Goal: Transaction & Acquisition: Purchase product/service

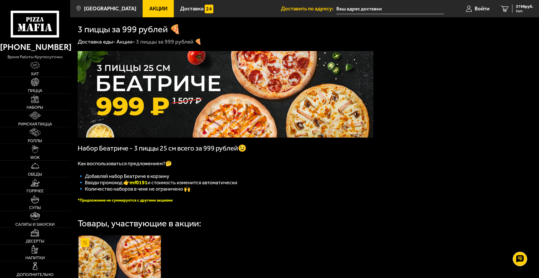
click at [100, 41] on link "Доставка еды -" at bounding box center [97, 41] width 38 height 7
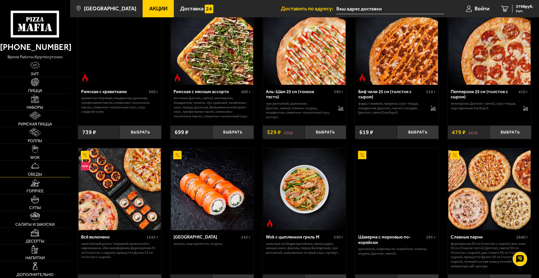
scroll to position [327, 0]
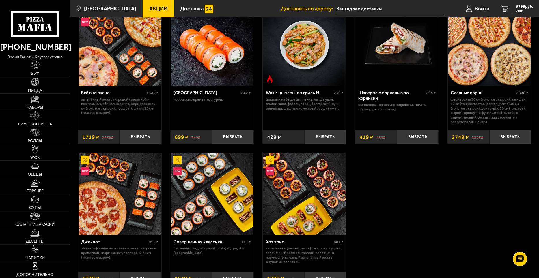
click at [432, 244] on div "Римская с креветками 360 г креветка тигровая, моцарелла, руккола, трюфельное ма…" at bounding box center [304, 71] width 469 height 443
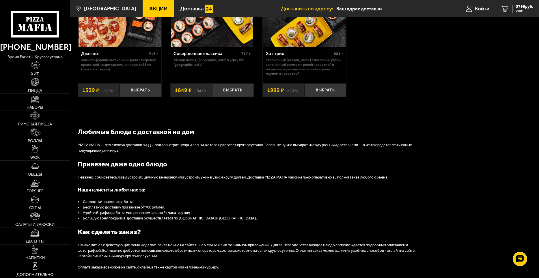
scroll to position [479, 0]
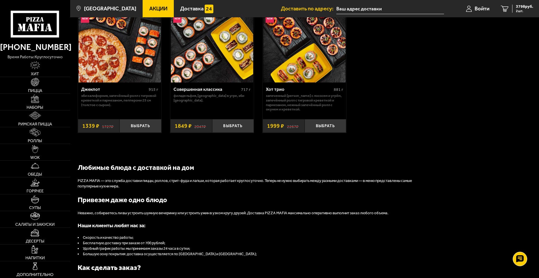
click at [149, 7] on span "Акции" at bounding box center [158, 8] width 18 height 5
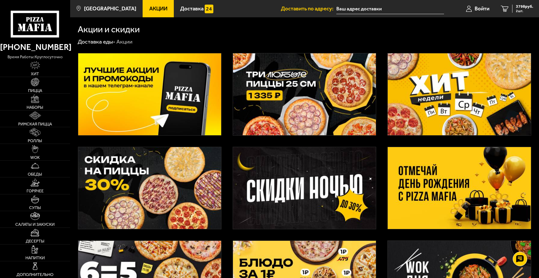
click at [299, 92] on img at bounding box center [304, 94] width 143 height 82
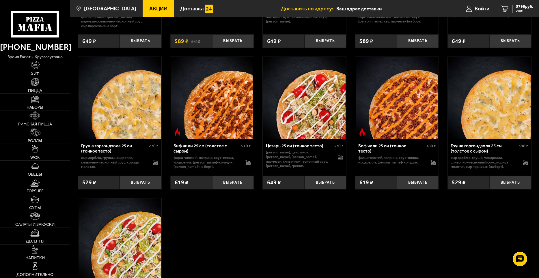
scroll to position [1761, 0]
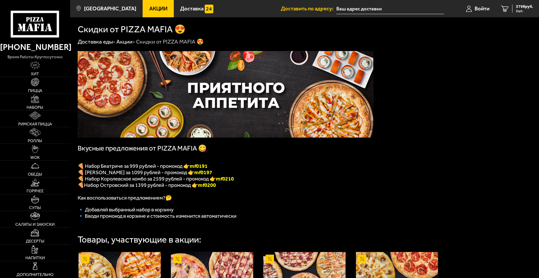
type input "[STREET_ADDRESS]"
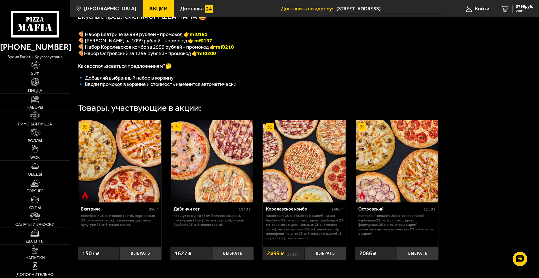
scroll to position [144, 0]
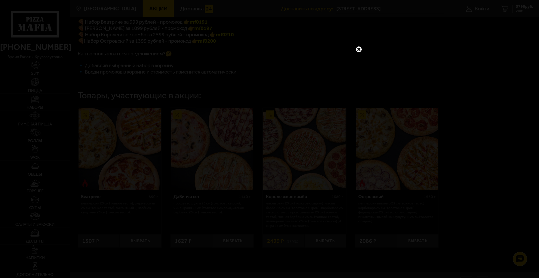
click at [359, 49] on link at bounding box center [359, 50] width 8 height 8
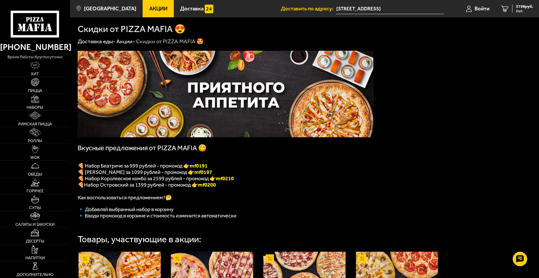
scroll to position [0, 0]
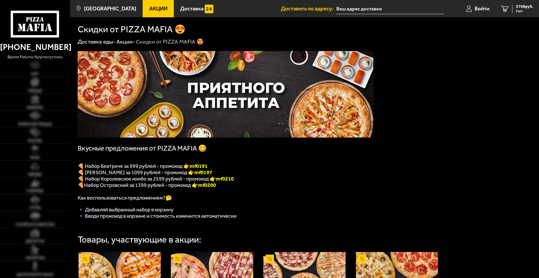
type input "[STREET_ADDRESS]"
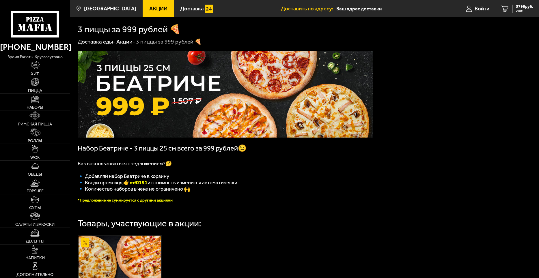
type input "[STREET_ADDRESS]"
click at [522, 6] on span "3798 руб." at bounding box center [524, 7] width 17 height 4
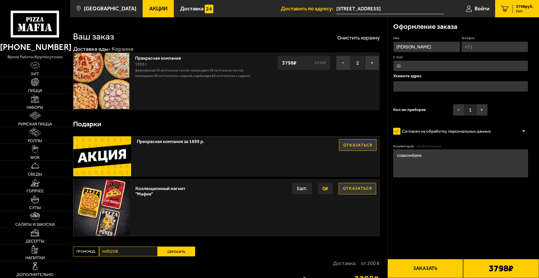
type input "[STREET_ADDRESS]"
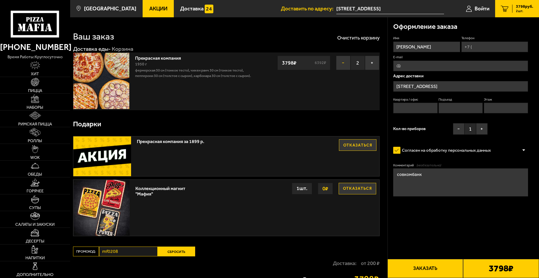
click at [341, 62] on button "−" at bounding box center [343, 63] width 14 height 14
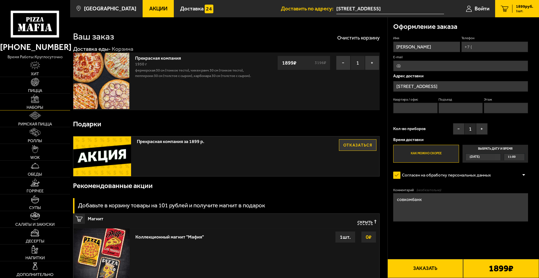
click at [38, 105] on span "Наборы" at bounding box center [35, 107] width 17 height 4
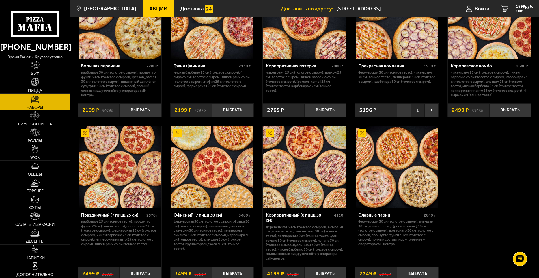
scroll to position [762, 0]
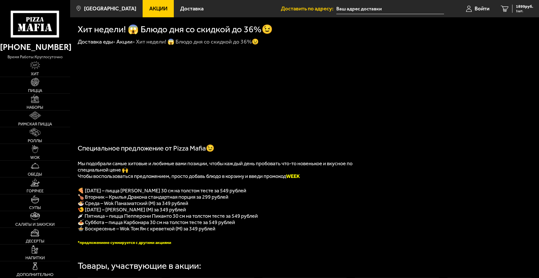
type input "[STREET_ADDRESS]"
